Goal: Navigation & Orientation: Find specific page/section

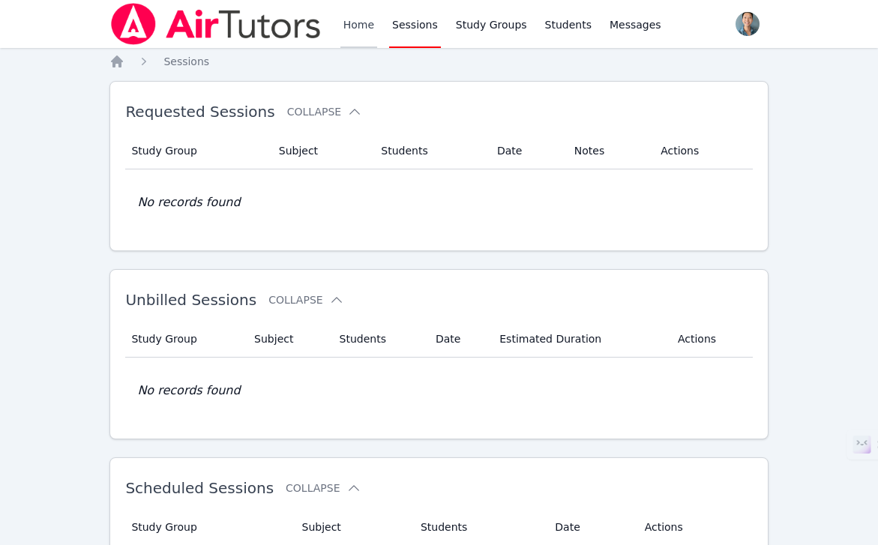
click at [373, 34] on link "Home" at bounding box center [358, 24] width 37 height 48
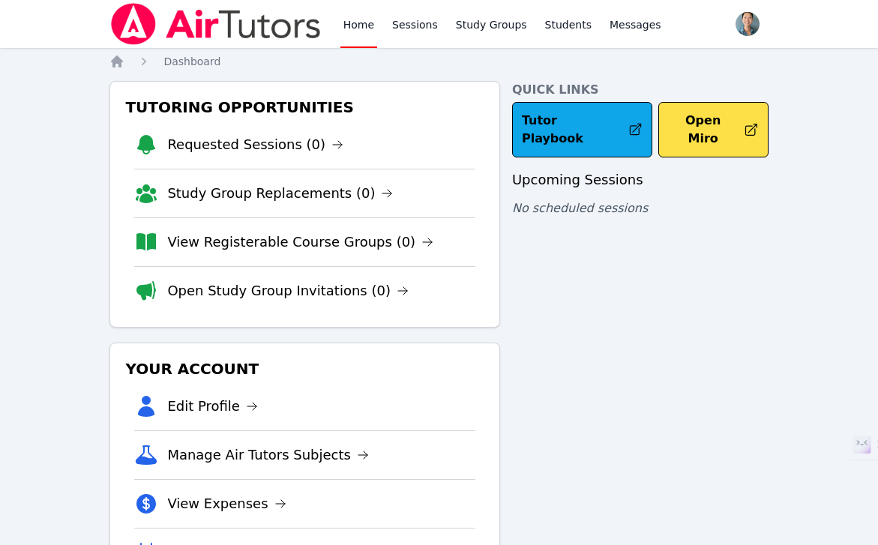
click at [373, 34] on link "Home" at bounding box center [358, 24] width 37 height 48
click at [394, 32] on link "Sessions" at bounding box center [415, 24] width 52 height 48
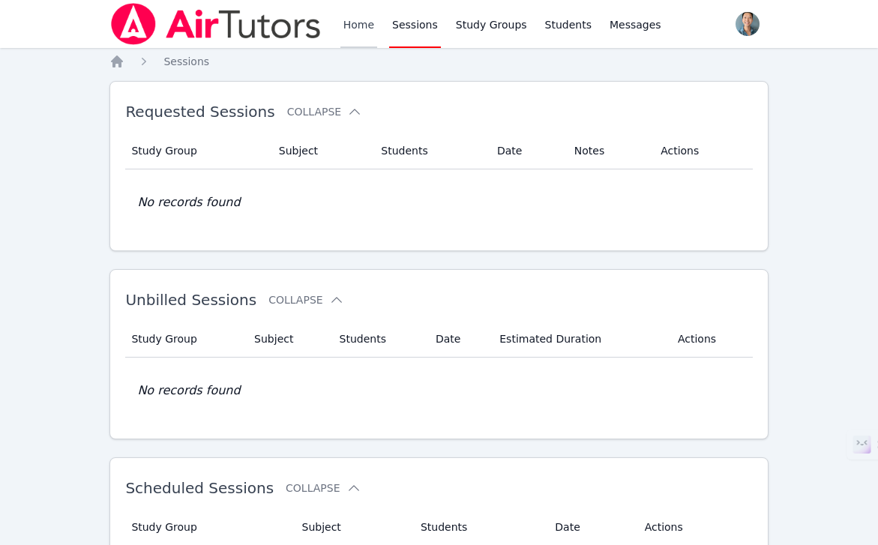
click at [360, 34] on link "Home" at bounding box center [358, 24] width 37 height 48
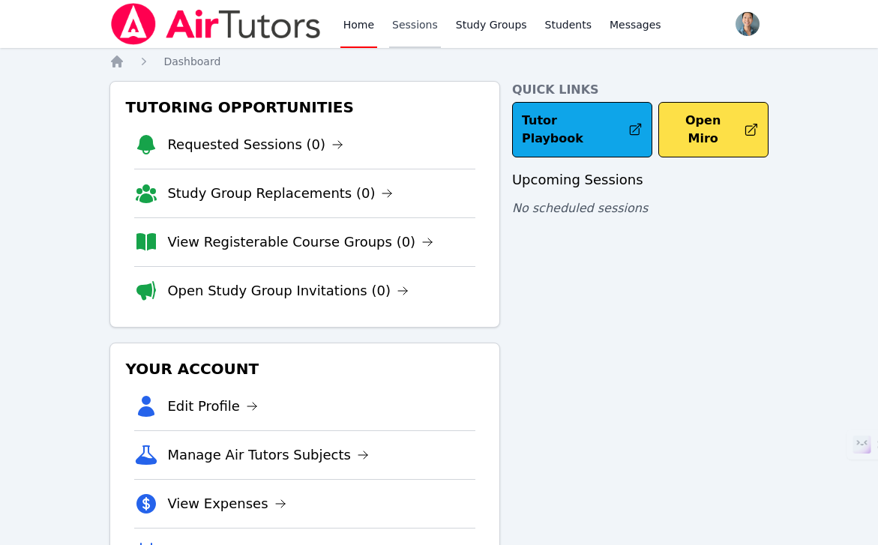
click at [399, 31] on link "Sessions" at bounding box center [415, 24] width 52 height 48
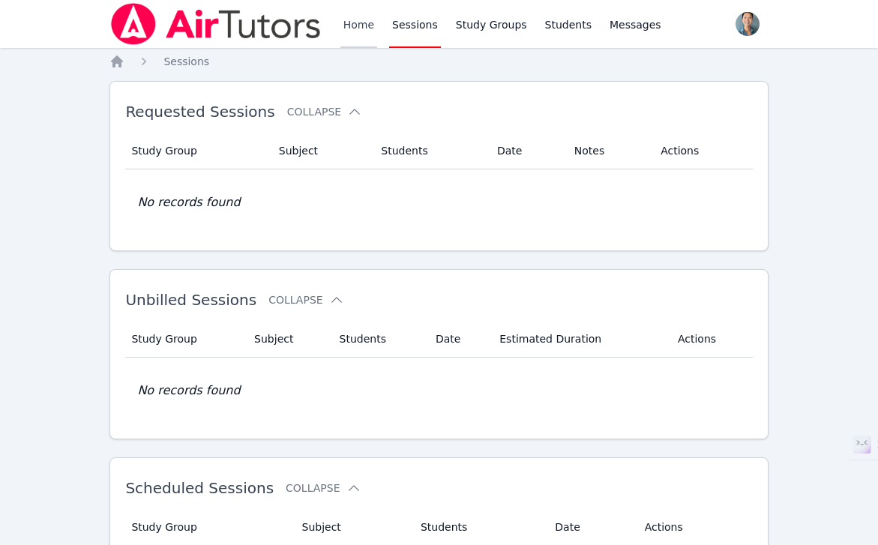
click at [354, 29] on link "Home" at bounding box center [358, 24] width 37 height 48
